Goal: Task Accomplishment & Management: Complete application form

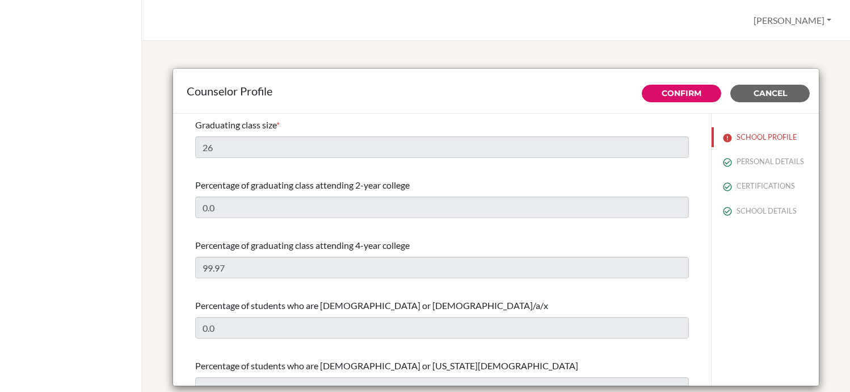
select select "0"
select select "353011"
select select "0"
select select "353011"
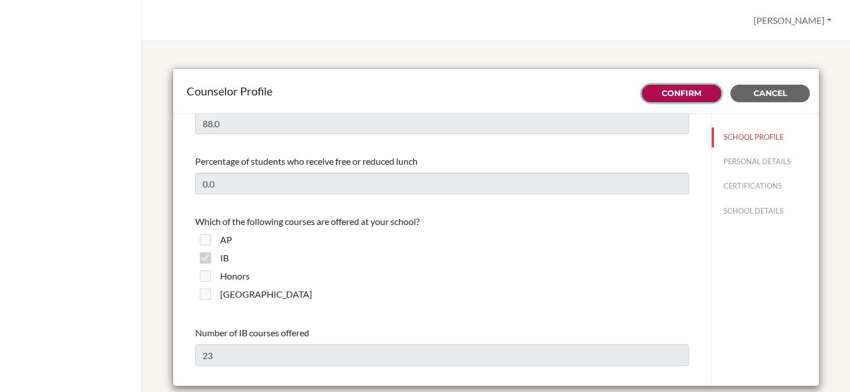
click at [679, 89] on link "Confirm" at bounding box center [682, 93] width 40 height 10
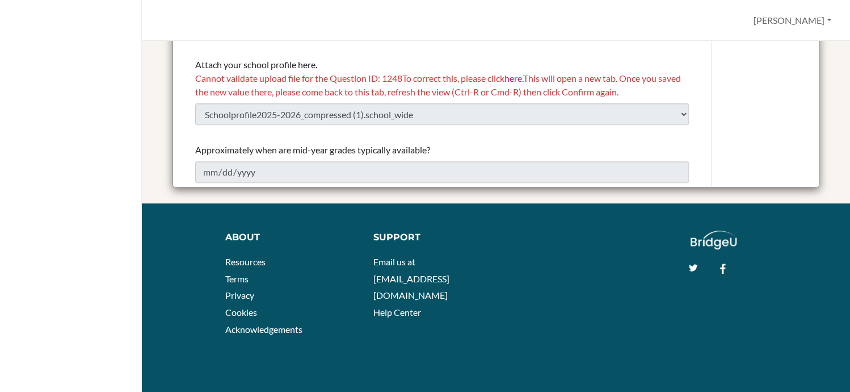
scroll to position [198, 0]
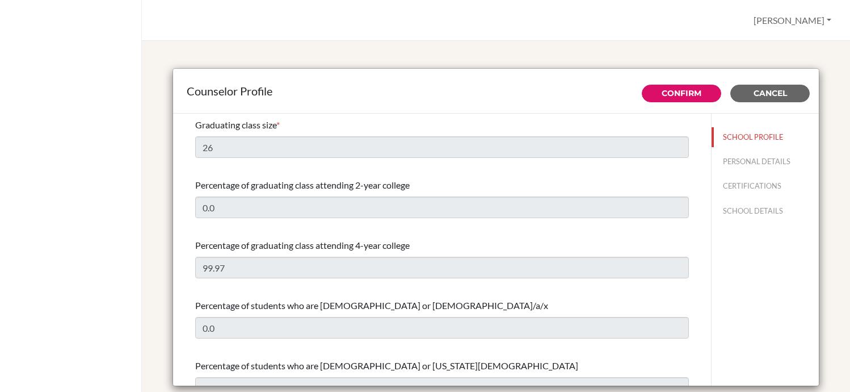
select select "0"
select select "353011"
click at [666, 91] on link "Confirm" at bounding box center [682, 93] width 40 height 10
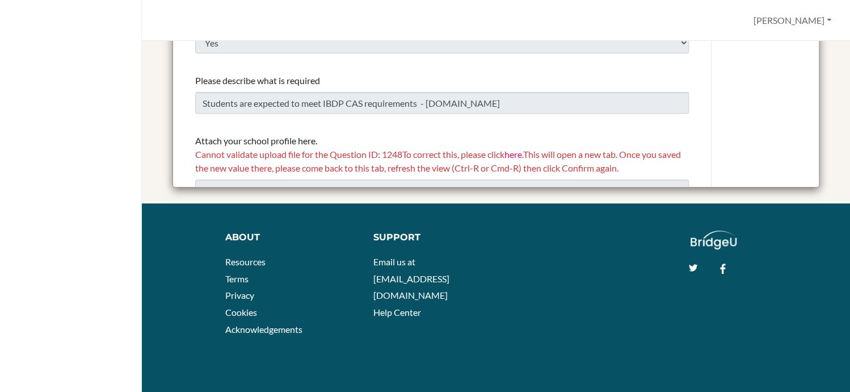
scroll to position [1356, 0]
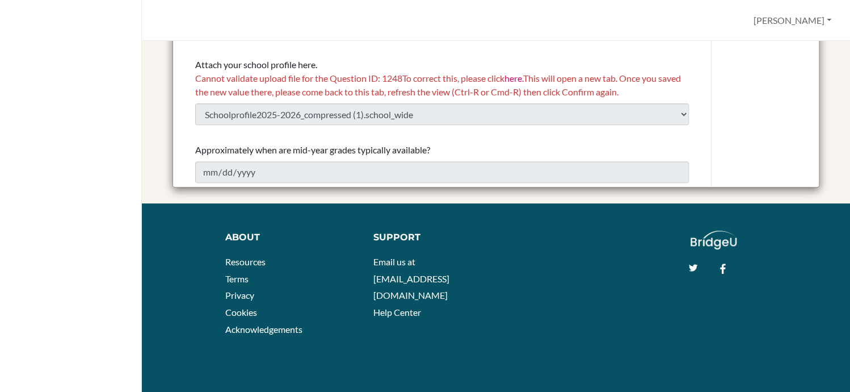
click at [523, 78] on link "here." at bounding box center [514, 78] width 19 height 11
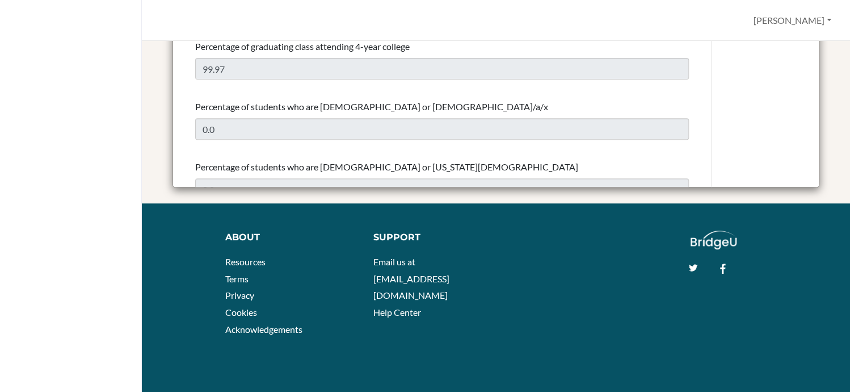
scroll to position [0, 0]
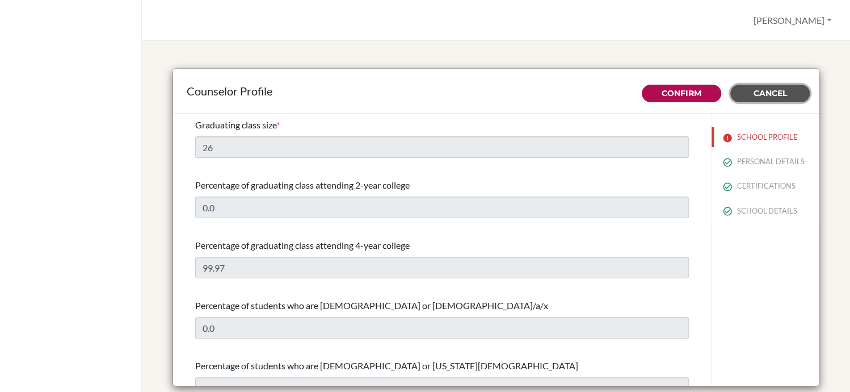
click at [766, 94] on span "Cancel" at bounding box center [770, 93] width 33 height 10
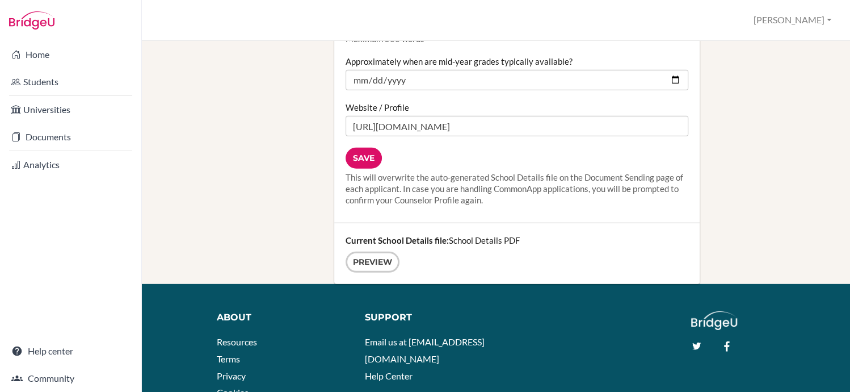
scroll to position [1553, 0]
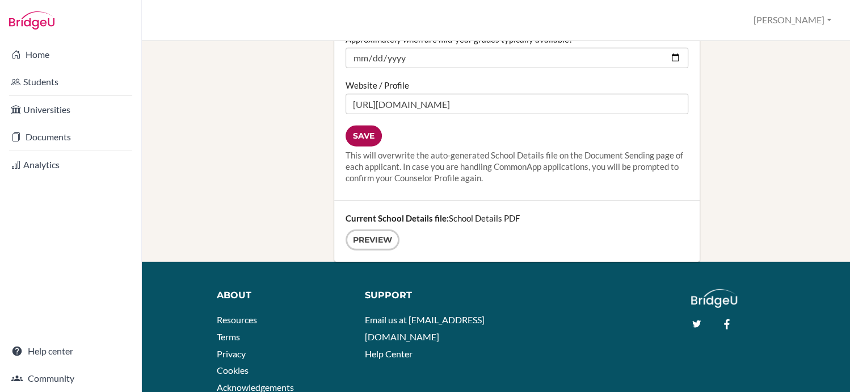
click at [355, 125] on input "Save" at bounding box center [364, 135] width 36 height 21
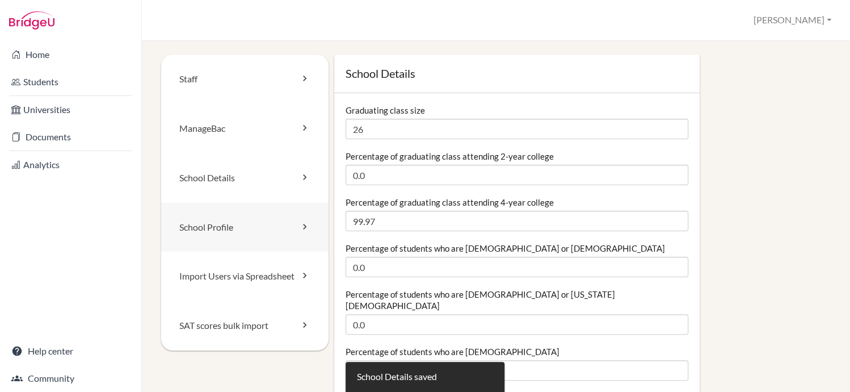
click at [310, 227] on link "School Profile" at bounding box center [244, 227] width 167 height 49
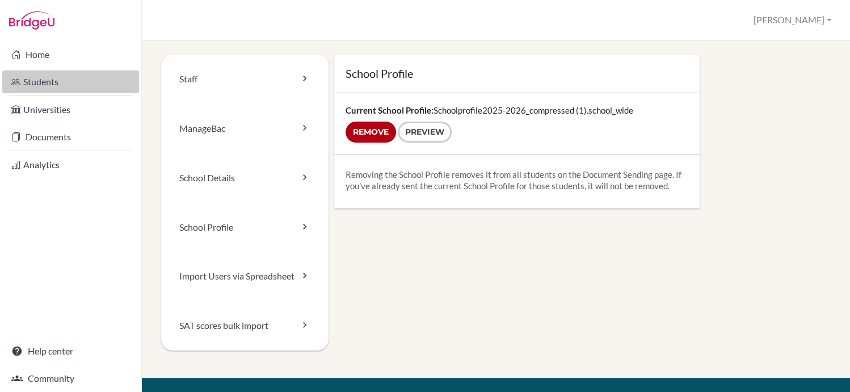
click at [66, 86] on link "Students" at bounding box center [70, 81] width 137 height 23
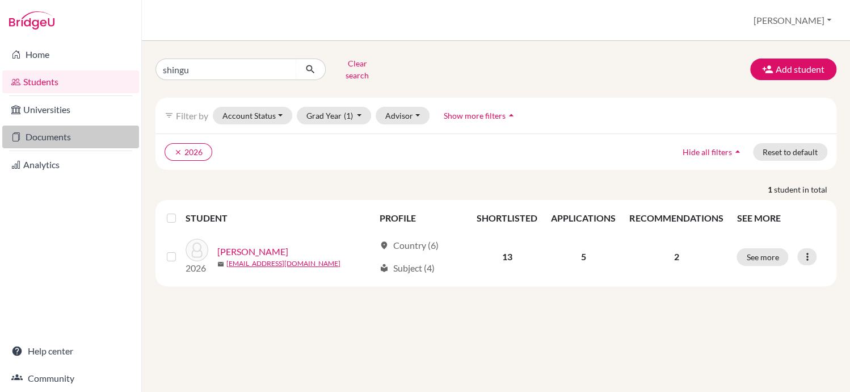
click at [79, 132] on link "Documents" at bounding box center [70, 136] width 137 height 23
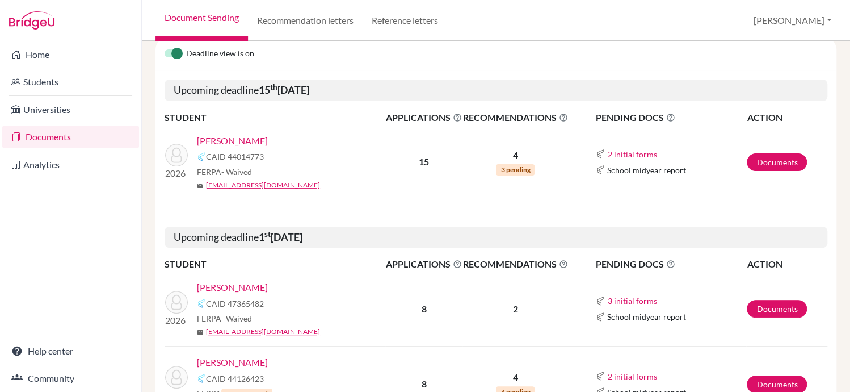
scroll to position [118, 0]
click at [234, 287] on link "Brown, Kate" at bounding box center [232, 287] width 71 height 14
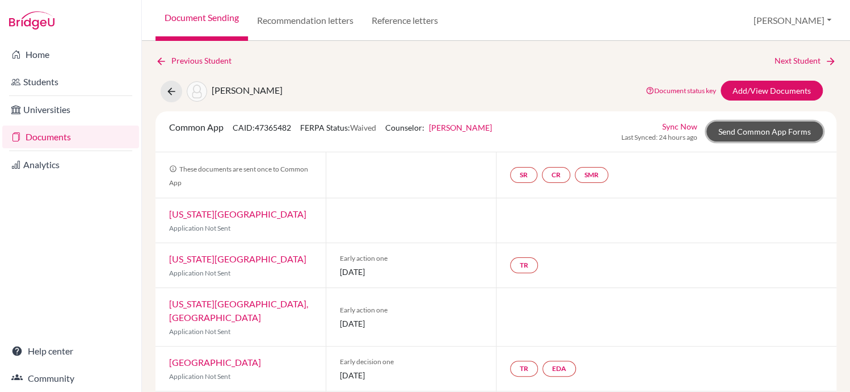
click at [754, 131] on link "Send Common App Forms" at bounding box center [765, 131] width 116 height 20
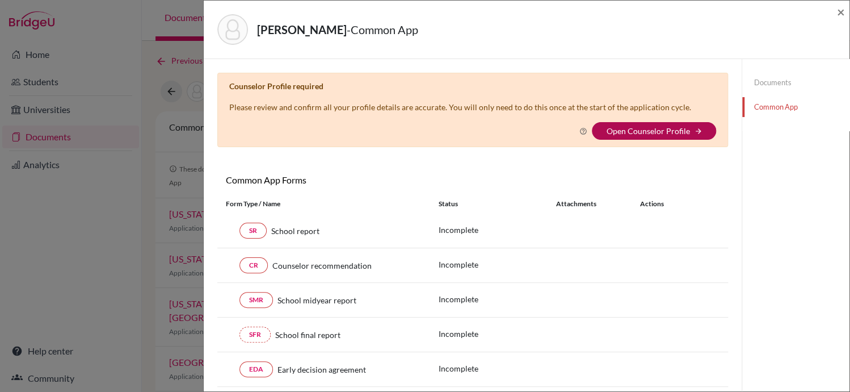
click at [635, 133] on link "Open Counselor Profile" at bounding box center [647, 131] width 83 height 10
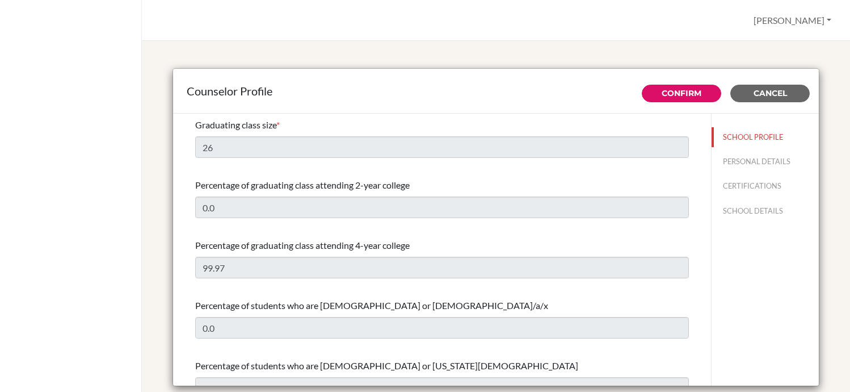
select select "0"
select select "353011"
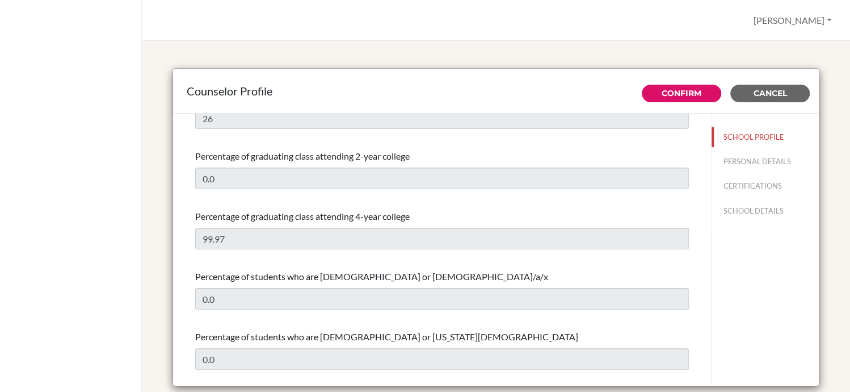
scroll to position [28, 0]
click at [674, 91] on link "Confirm" at bounding box center [682, 93] width 40 height 10
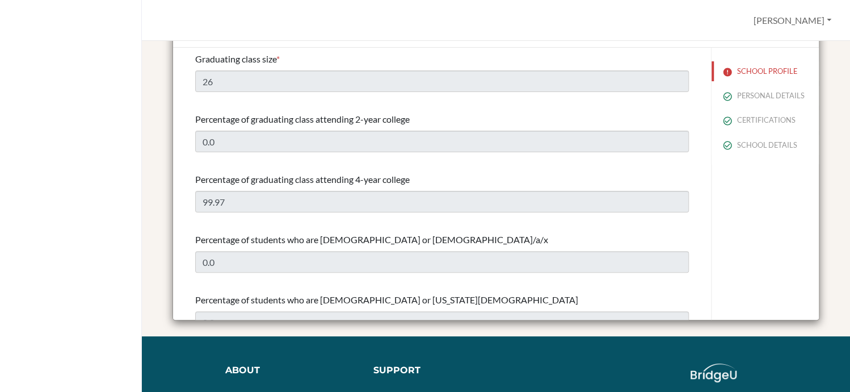
scroll to position [0, 0]
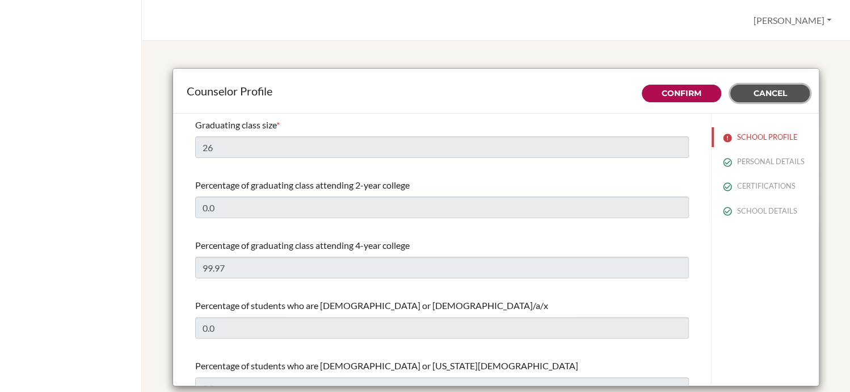
click at [774, 88] on span "Cancel" at bounding box center [770, 93] width 33 height 10
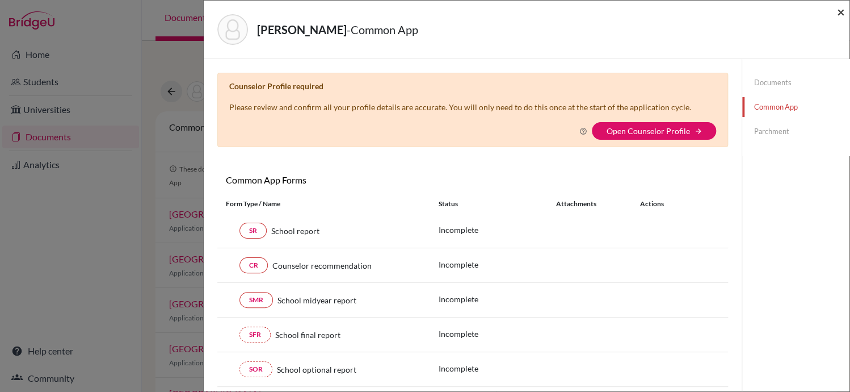
click at [840, 12] on span "×" at bounding box center [841, 11] width 8 height 16
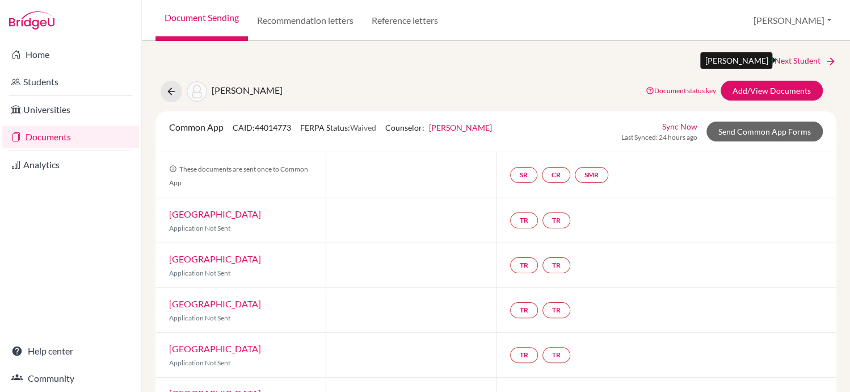
click at [808, 57] on link "Next Student" at bounding box center [806, 60] width 62 height 12
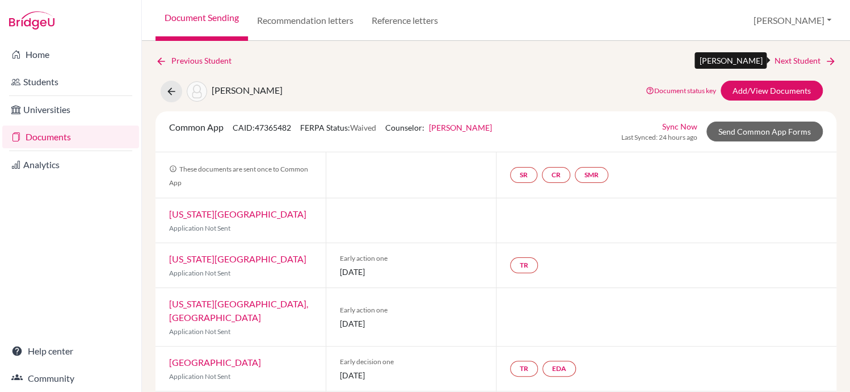
click at [808, 57] on link "Next Student" at bounding box center [806, 60] width 62 height 12
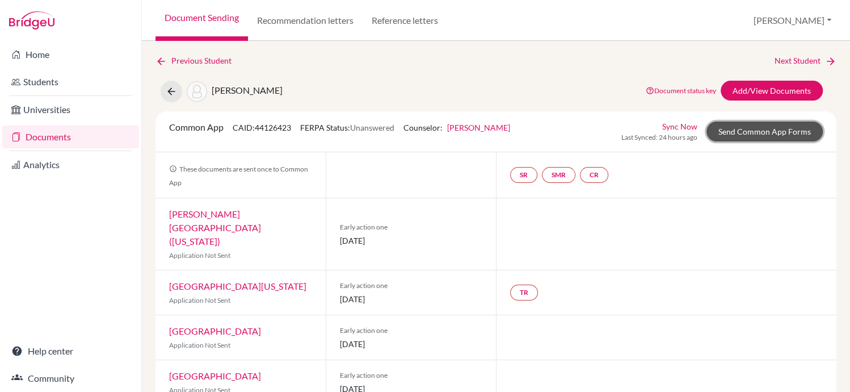
click at [775, 129] on link "Send Common App Forms" at bounding box center [765, 131] width 116 height 20
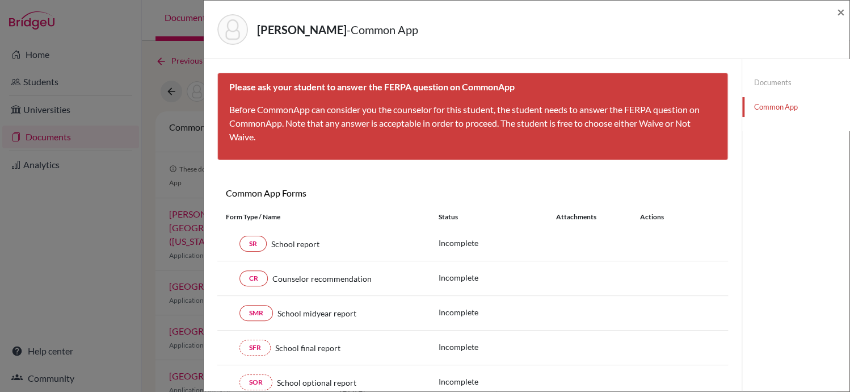
click at [772, 80] on link "Documents" at bounding box center [796, 83] width 107 height 20
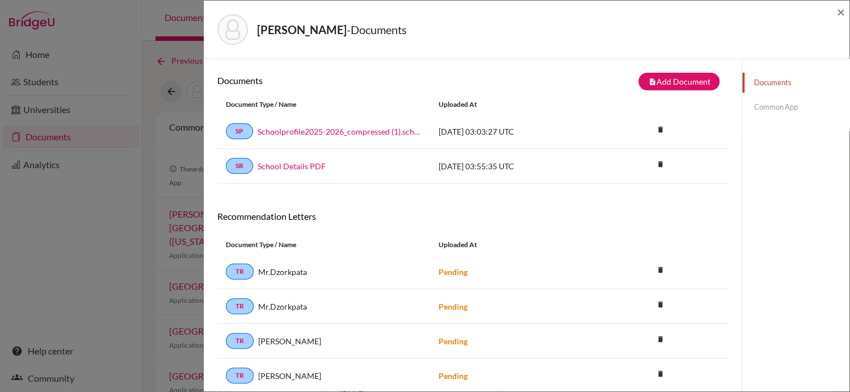
click at [783, 102] on link "Common App" at bounding box center [796, 107] width 107 height 20
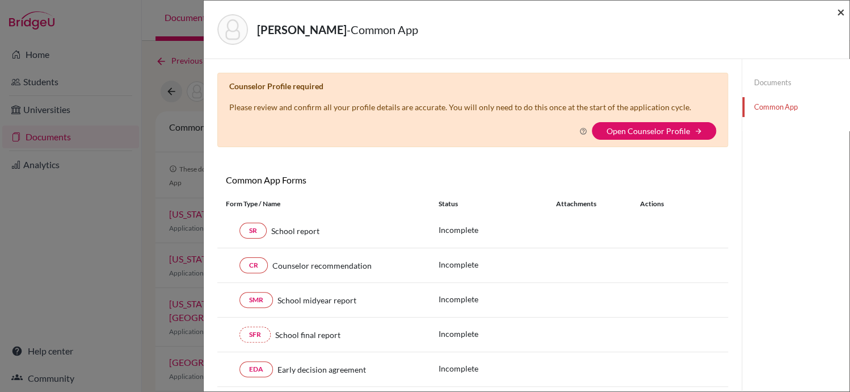
click at [843, 14] on span "×" at bounding box center [841, 11] width 8 height 16
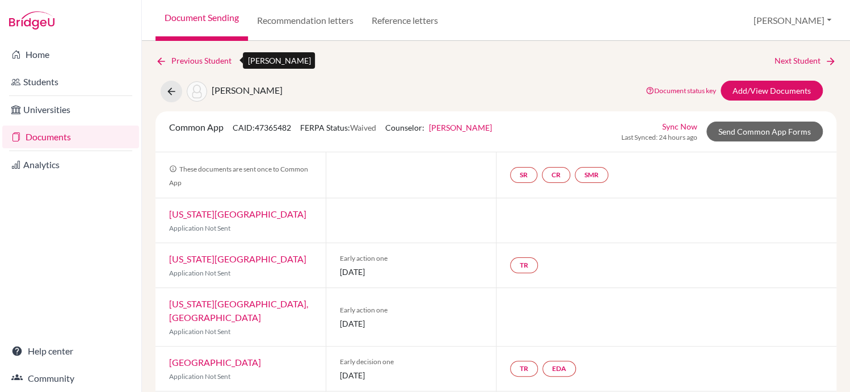
click at [183, 60] on link "Previous Student" at bounding box center [198, 60] width 85 height 12
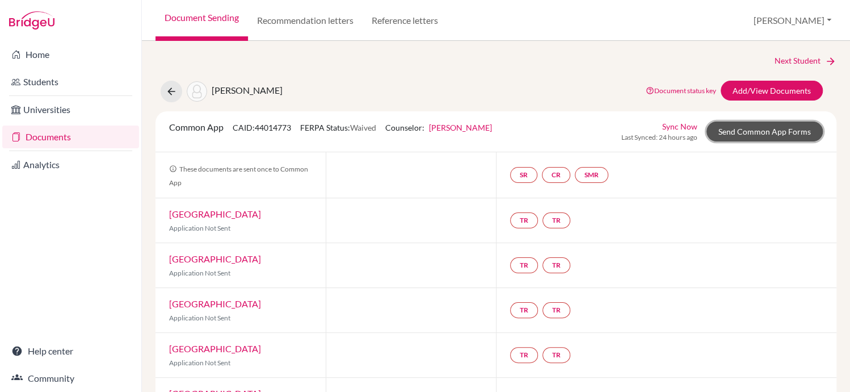
click at [748, 132] on link "Send Common App Forms" at bounding box center [765, 131] width 116 height 20
